Goal: Browse casually: Explore the website without a specific task or goal

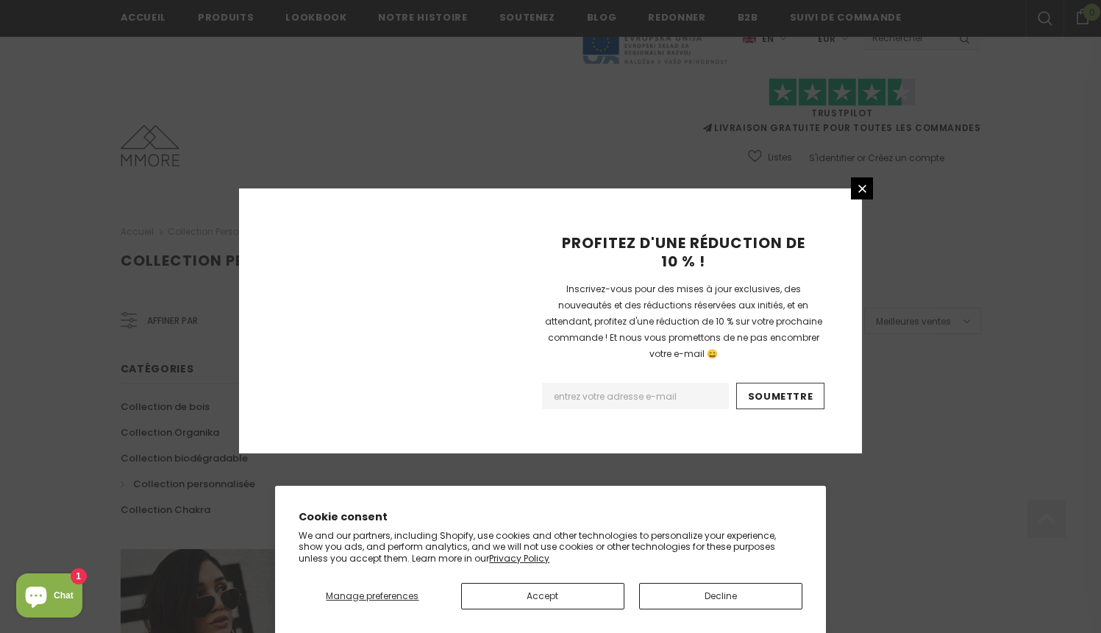
scroll to position [911, 0]
